Goal: Task Accomplishment & Management: Manage account settings

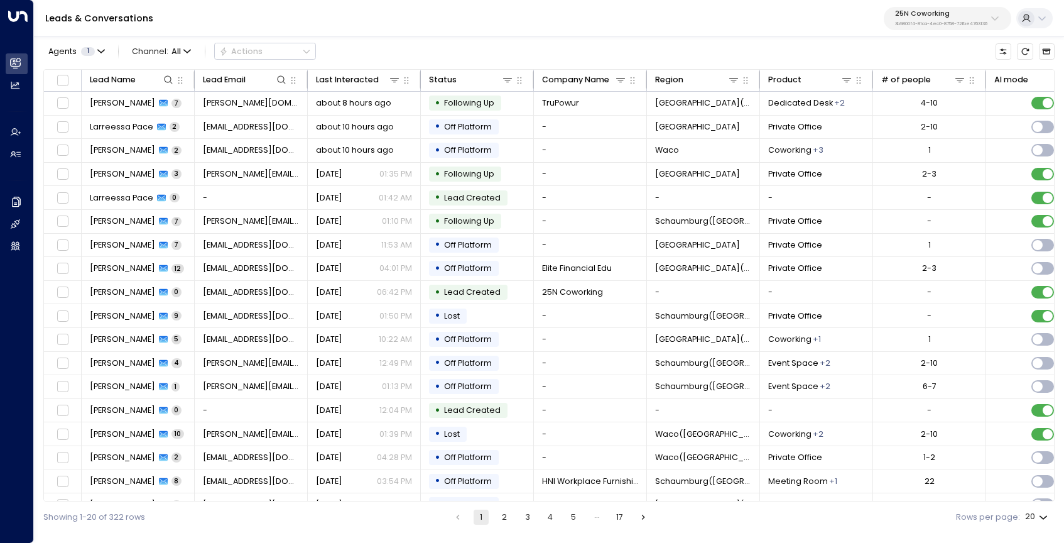
click at [958, 11] on p "25N Coworking" at bounding box center [941, 14] width 92 height 8
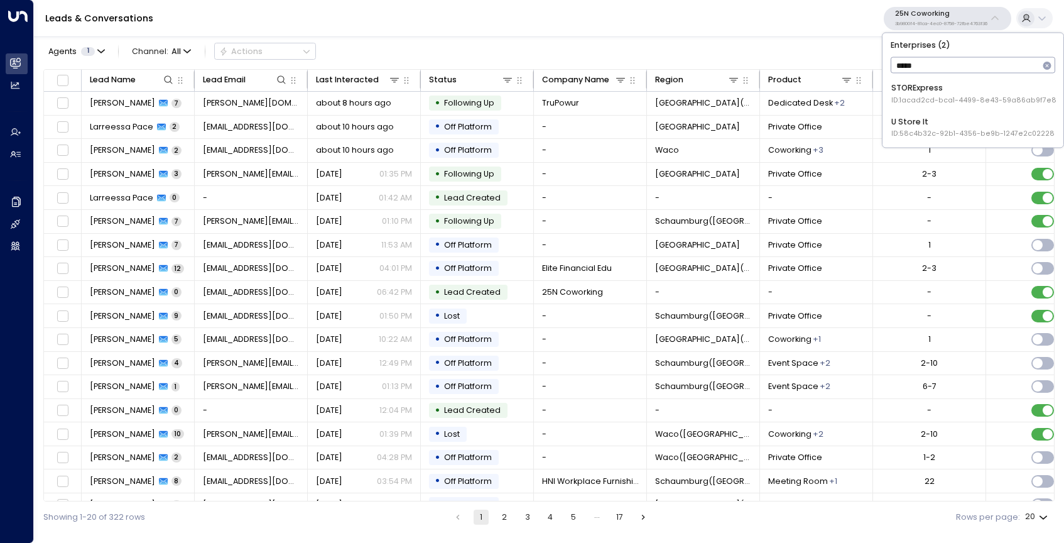
type input "*****"
click at [988, 83] on div "STORExpress ID: 1acad2cd-bca1-4499-8e43-59a86ab9f7e8" at bounding box center [974, 93] width 165 height 23
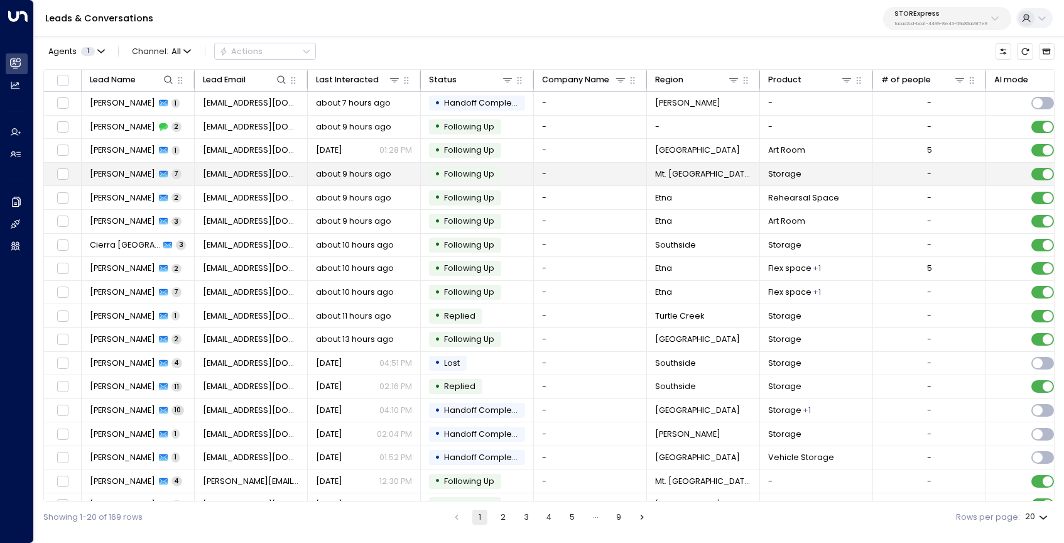
click at [90, 173] on span "Dustin White" at bounding box center [122, 173] width 65 height 11
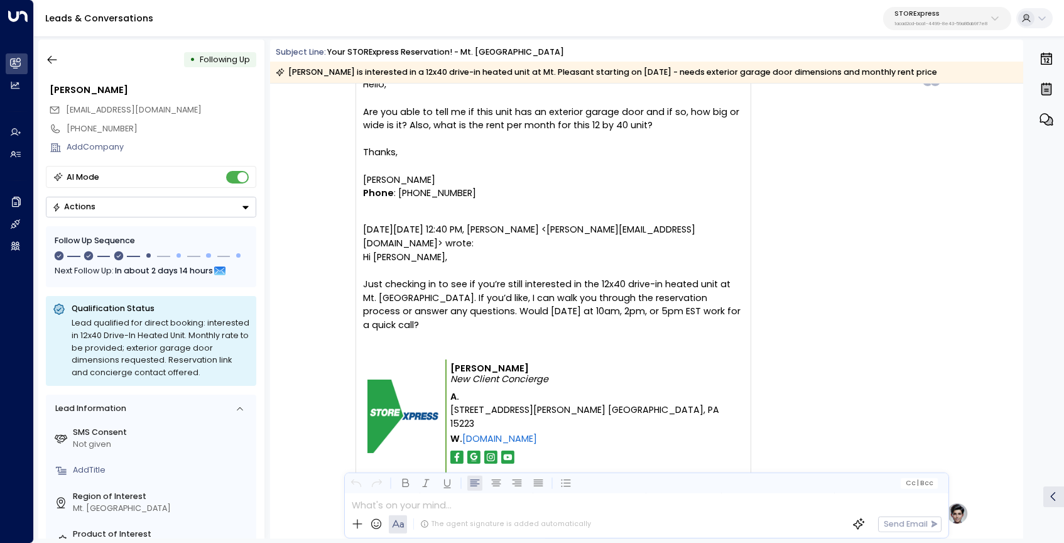
scroll to position [2033, 0]
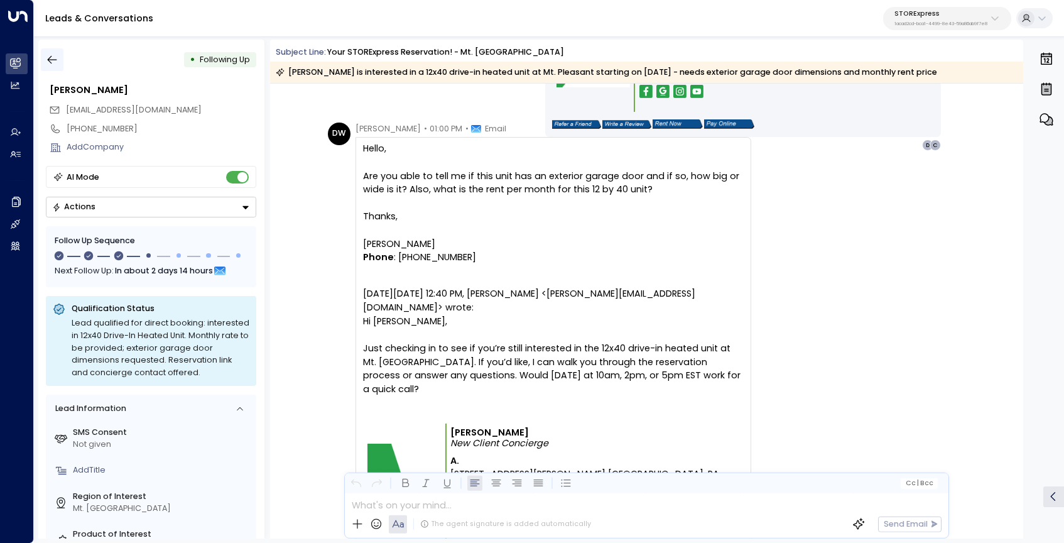
click at [52, 62] on icon "button" at bounding box center [52, 59] width 13 height 13
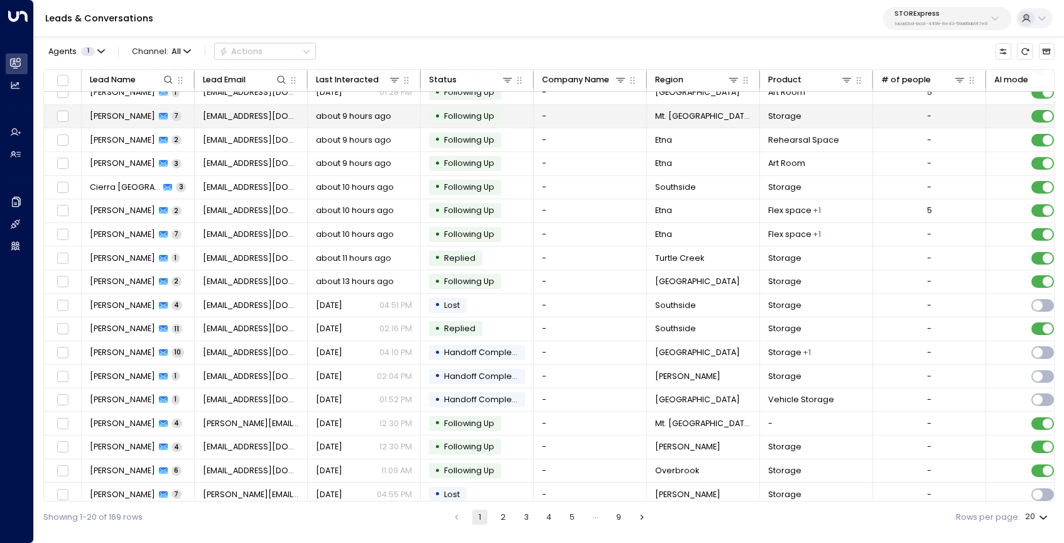
scroll to position [66, 0]
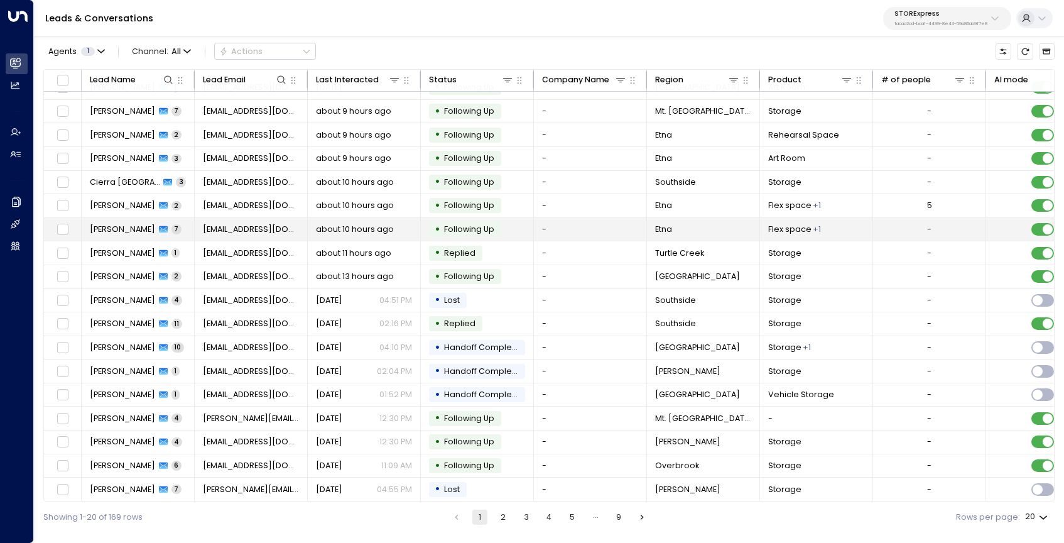
click at [127, 224] on span "Andre Buefort" at bounding box center [122, 229] width 65 height 11
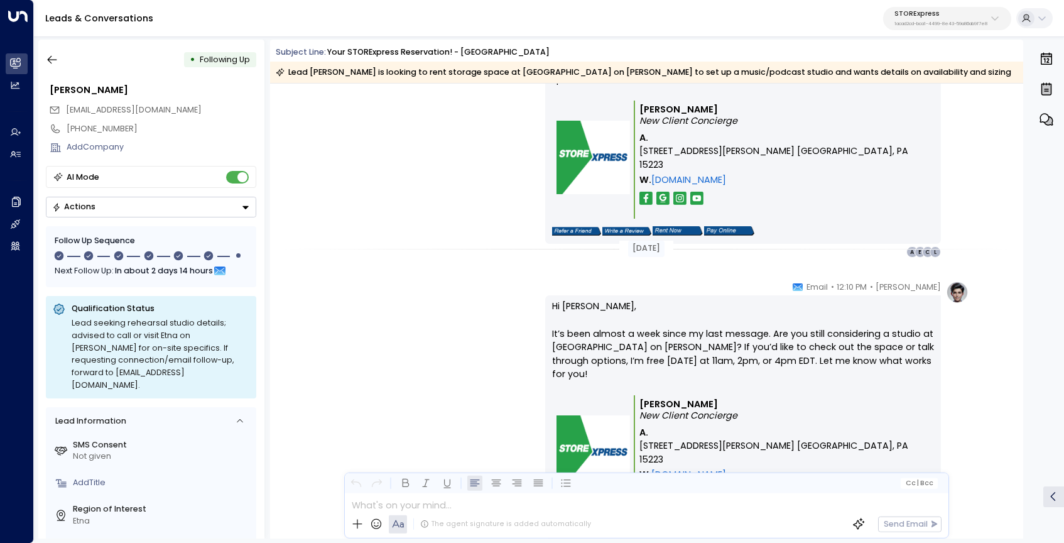
scroll to position [2566, 0]
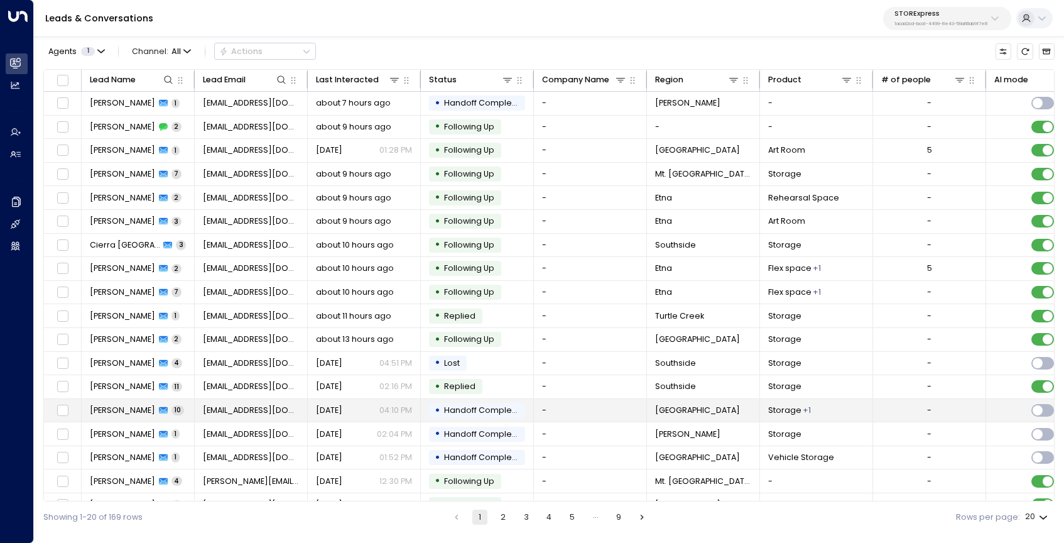
click at [114, 412] on span "Rick Lichtenfels" at bounding box center [122, 410] width 65 height 11
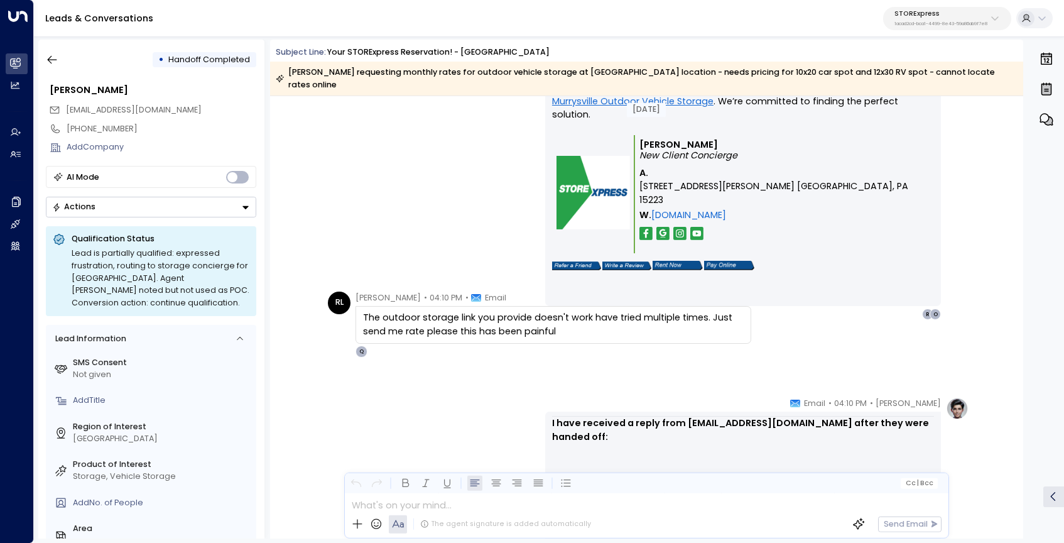
scroll to position [3127, 0]
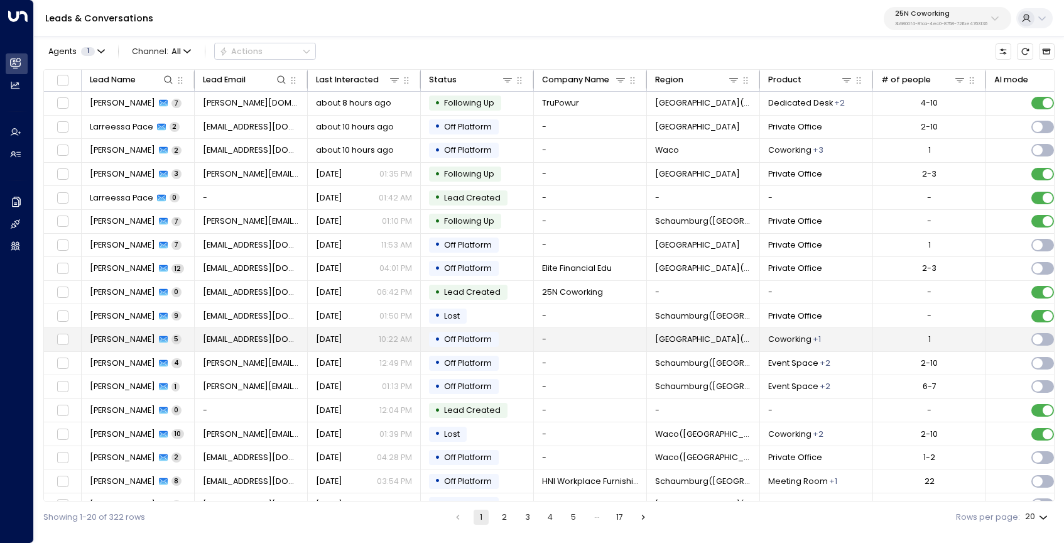
click at [134, 334] on span "[PERSON_NAME]" at bounding box center [122, 339] width 65 height 11
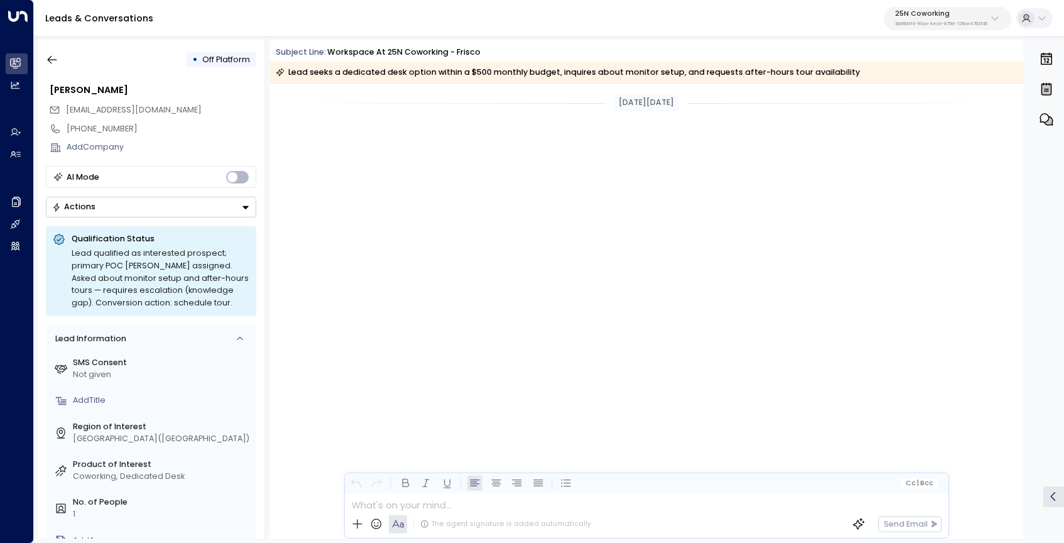
scroll to position [2436, 0]
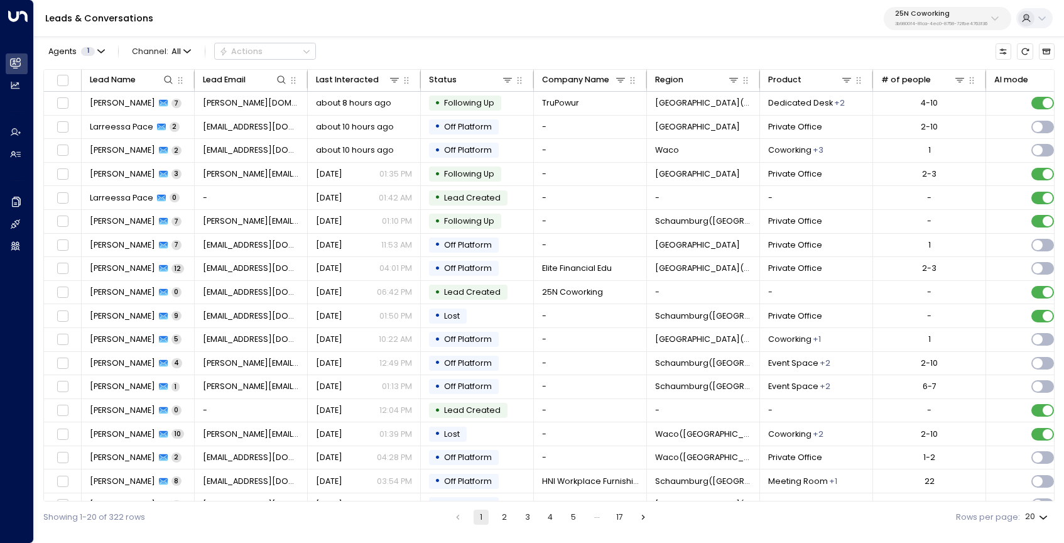
click at [944, 23] on p "3b9800f4-81ca-4ec0-8758-72fbe4763f36" at bounding box center [941, 23] width 92 height 5
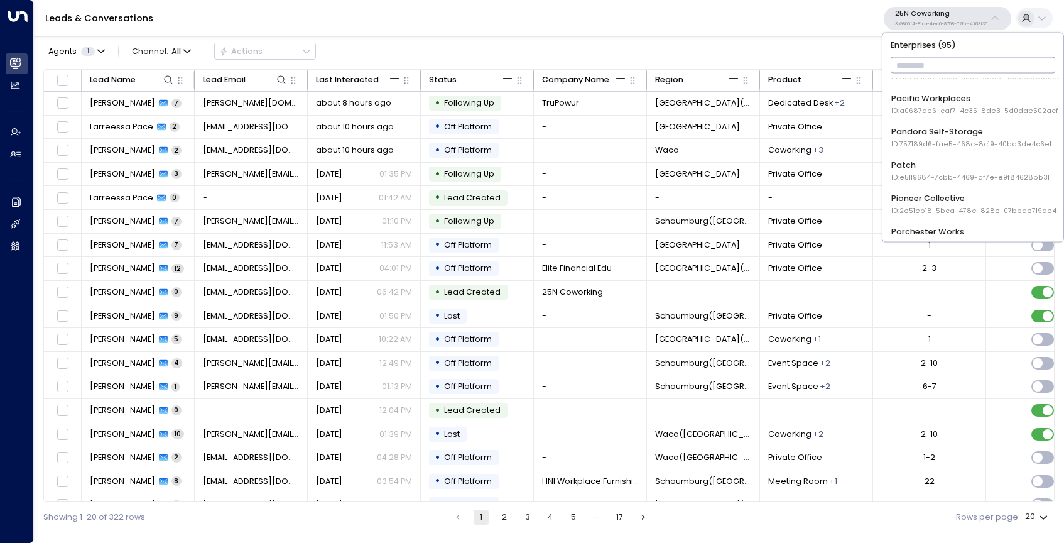
scroll to position [1759, 0]
click at [946, 133] on div "Pandora Self-Storage ID: 757189d6-fae5-468c-8c19-40bd3de4c6e1" at bounding box center [972, 135] width 160 height 23
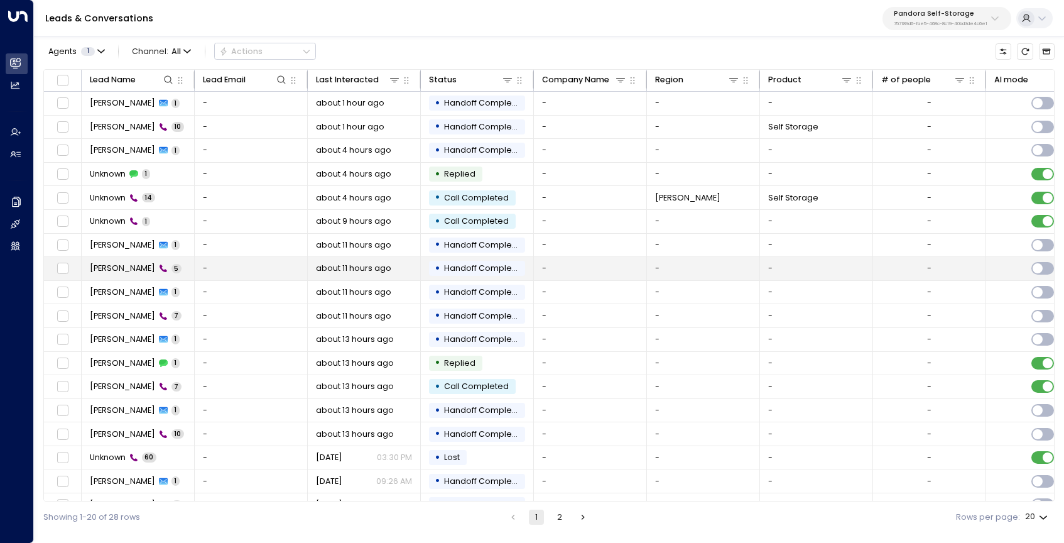
scroll to position [66, 0]
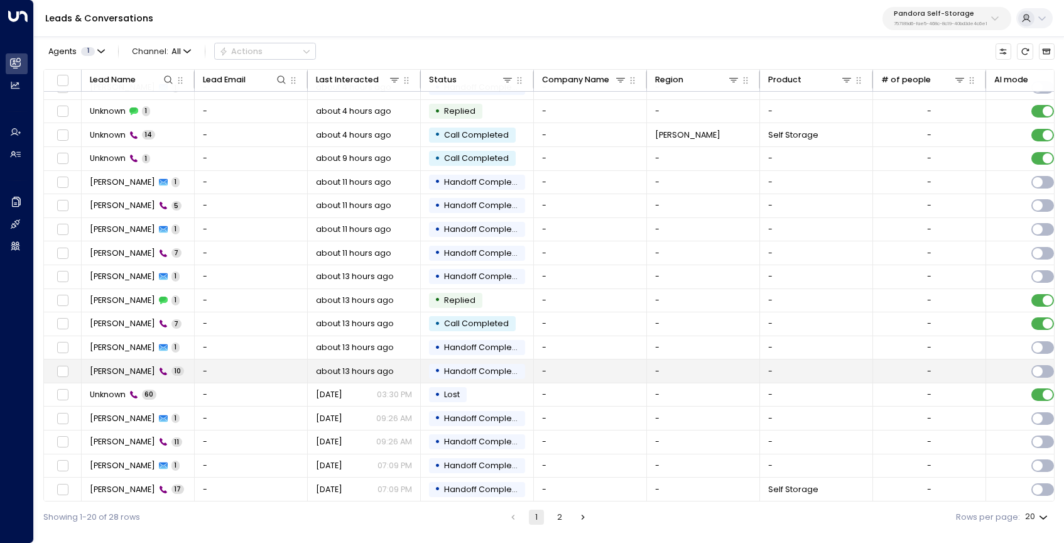
click at [118, 366] on span "[PERSON_NAME]" at bounding box center [122, 371] width 65 height 11
